Goal: Navigation & Orientation: Understand site structure

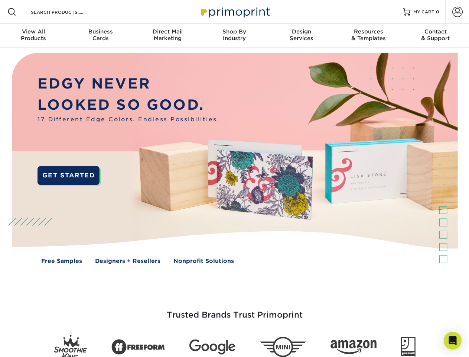
click at [235, 178] on img at bounding box center [234, 164] width 465 height 232
click at [12, 12] on span at bounding box center [11, 11] width 9 height 9
click at [458, 12] on span at bounding box center [458, 12] width 10 height 10
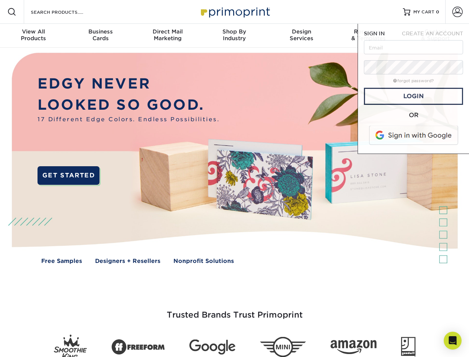
click at [33, 36] on div "View All Products" at bounding box center [33, 34] width 67 height 13
click at [100, 36] on div "Business Cards" at bounding box center [100, 34] width 67 height 13
click at [168, 36] on div "Direct Mail Marketing" at bounding box center [167, 34] width 67 height 13
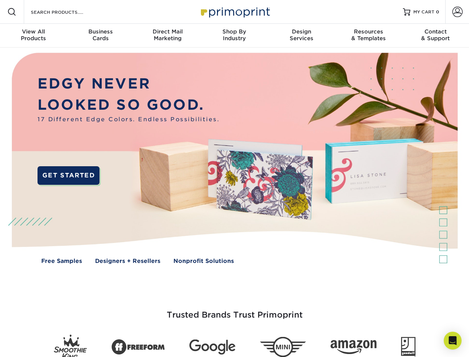
click at [235, 36] on div "Shop By Industry" at bounding box center [234, 34] width 67 height 13
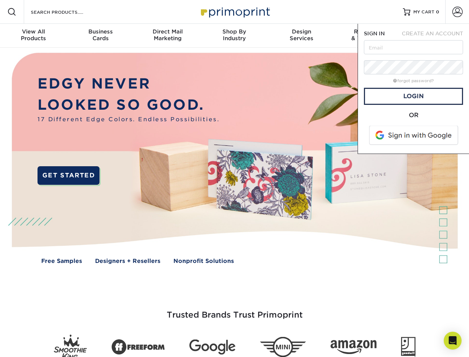
click at [302, 36] on div "Design Services" at bounding box center [301, 34] width 67 height 13
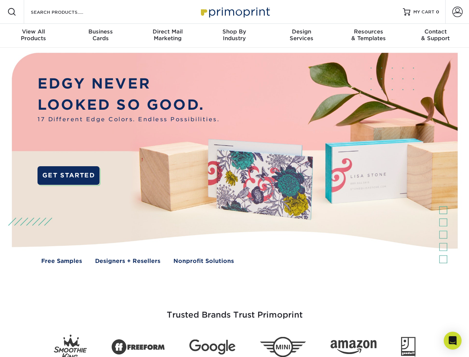
click at [369, 36] on span "SIGN IN" at bounding box center [374, 33] width 21 height 6
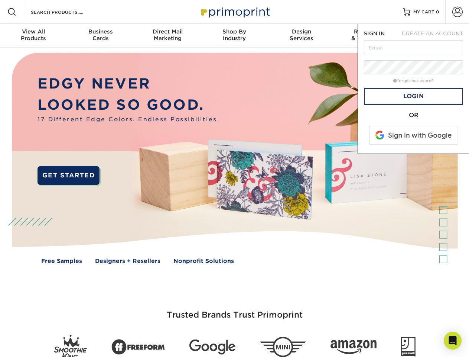
click at [436, 36] on span "CREATE AN ACCOUNT" at bounding box center [432, 33] width 61 height 6
